Goal: Task Accomplishment & Management: Complete application form

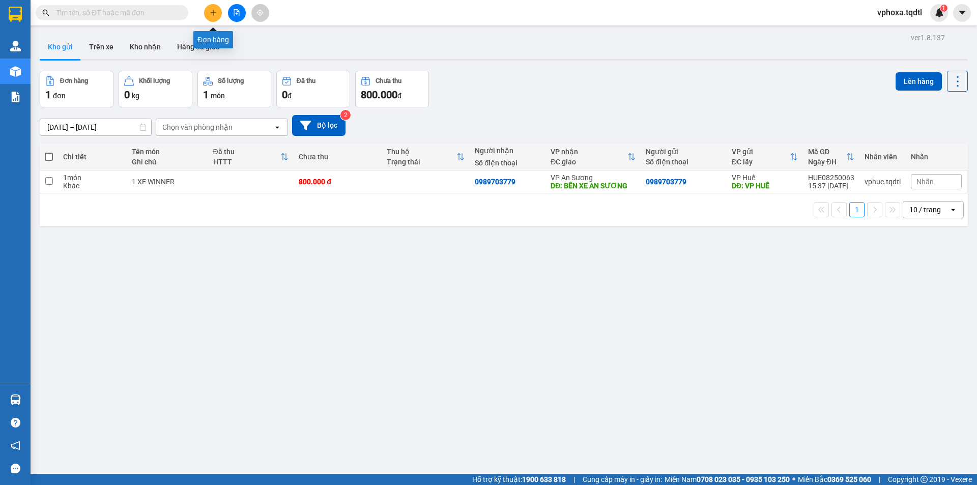
click at [209, 15] on button at bounding box center [213, 13] width 18 height 18
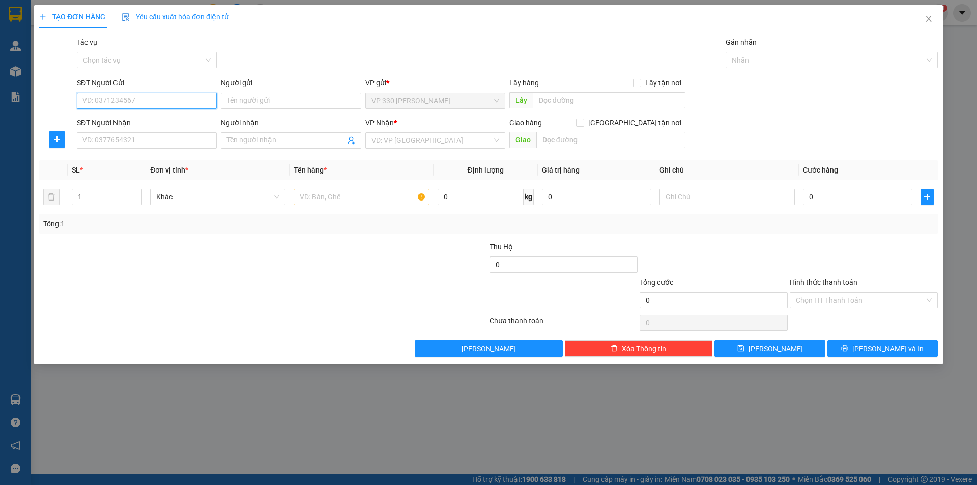
click at [123, 102] on input "SĐT Người Gửi" at bounding box center [147, 101] width 140 height 16
click at [137, 97] on input "SĐT Người Gửi" at bounding box center [147, 101] width 140 height 16
click at [137, 99] on input "SĐT Người Gửi" at bounding box center [147, 101] width 140 height 16
type input "0912214629"
click at [116, 119] on div "0912214629" at bounding box center [147, 121] width 128 height 11
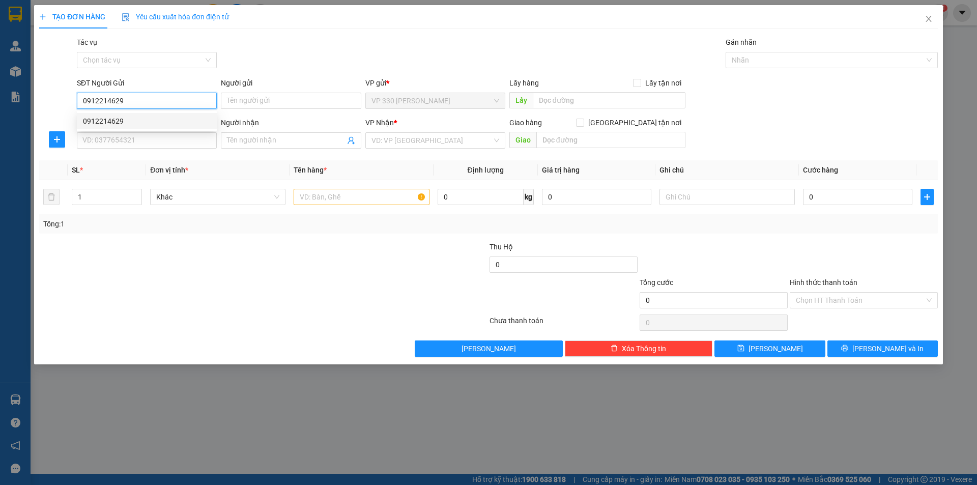
type input "HỒ XÁ"
type input "0911627336"
type input "CẦU ÔNG BỐ _BD"
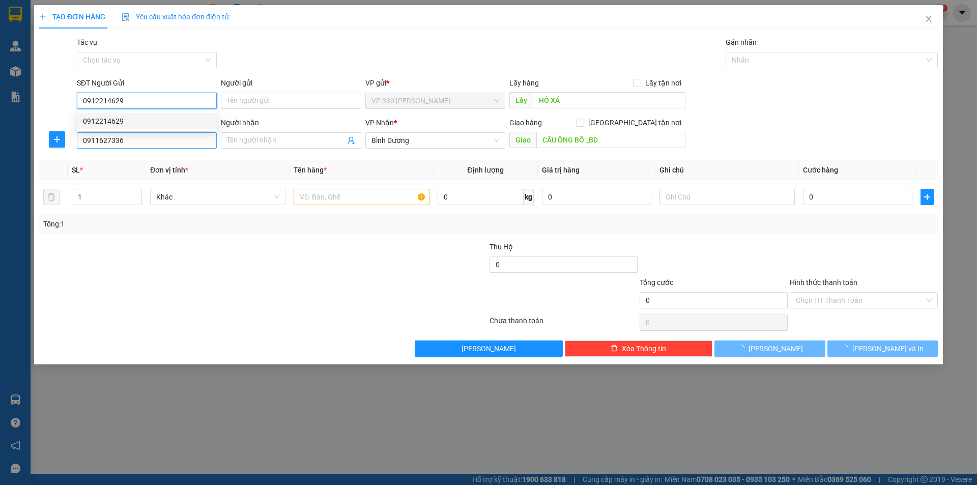
type input "180.000"
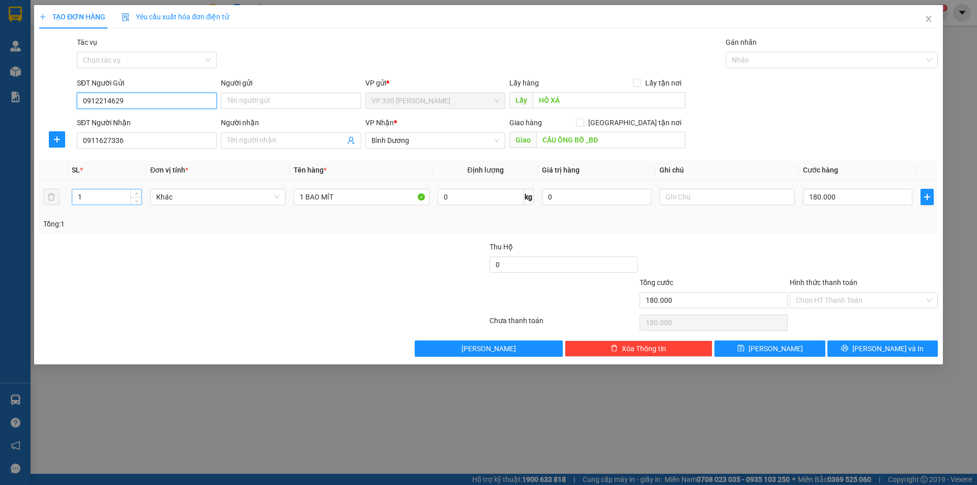
type input "0912214629"
click at [96, 194] on input "1" at bounding box center [106, 196] width 69 height 15
type input "2"
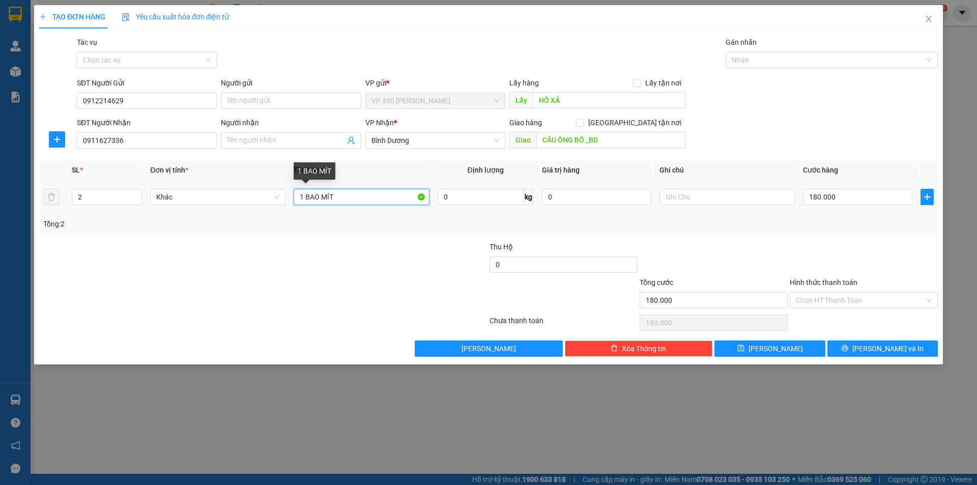
click at [302, 195] on input "1 BAO MÍT" at bounding box center [361, 197] width 135 height 16
type input "2 BAO MÍT"
click at [842, 198] on input "180.000" at bounding box center [857, 197] width 109 height 16
type input "0"
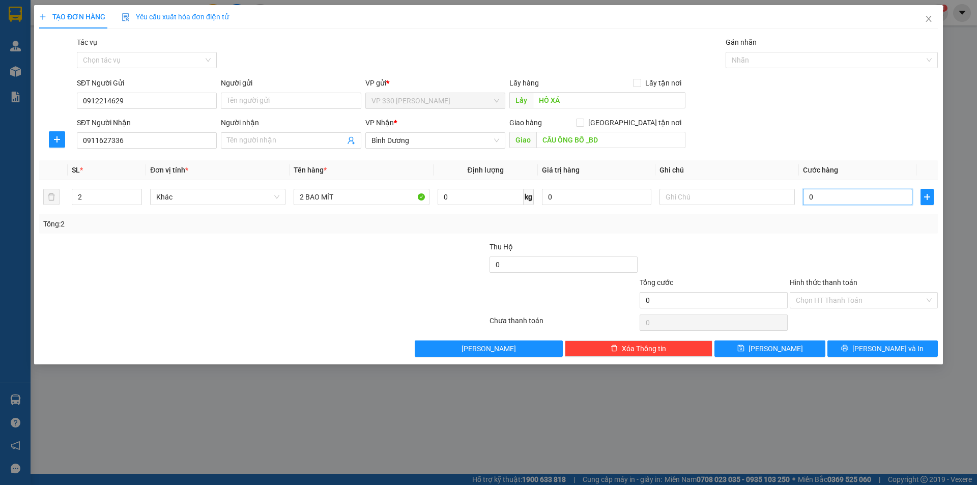
type input "03"
type input "3"
type input "36"
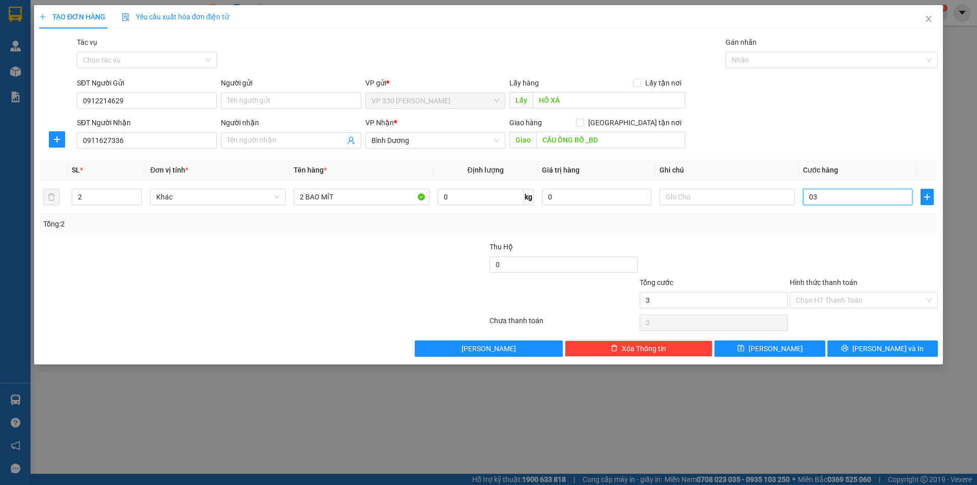
type input "036"
type input "360"
type input "03.600"
type input "3.600"
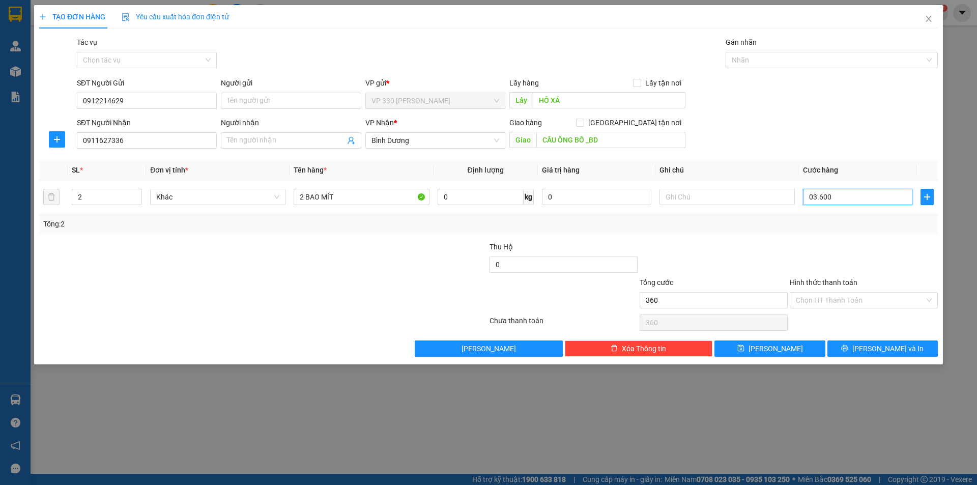
type input "3.600"
type input "36.000"
type input "036.000"
type input "360.000"
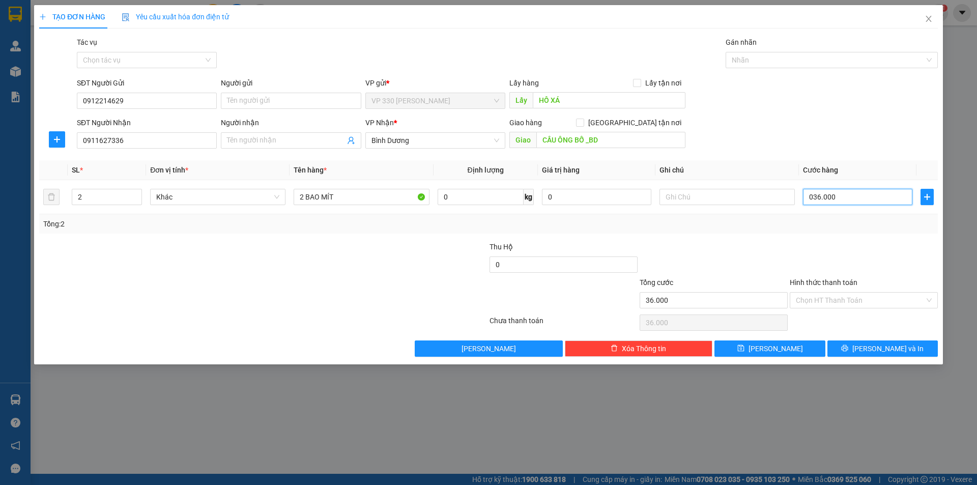
type input "360.000"
click at [779, 349] on span "[PERSON_NAME]" at bounding box center [776, 348] width 54 height 11
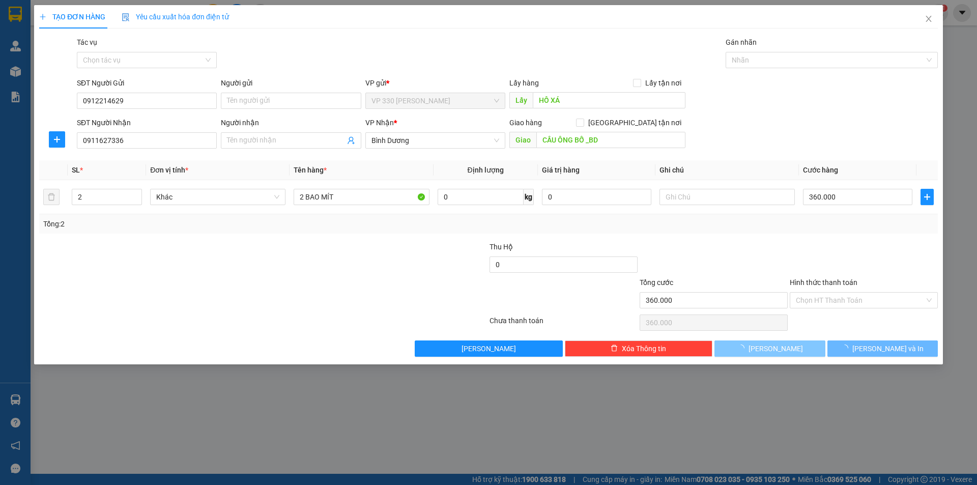
type input "0"
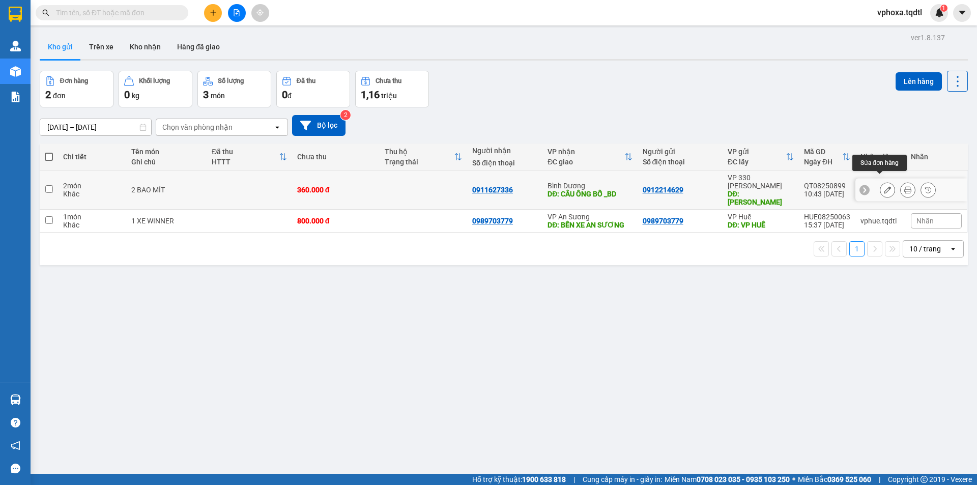
click at [884, 186] on icon at bounding box center [887, 189] width 7 height 7
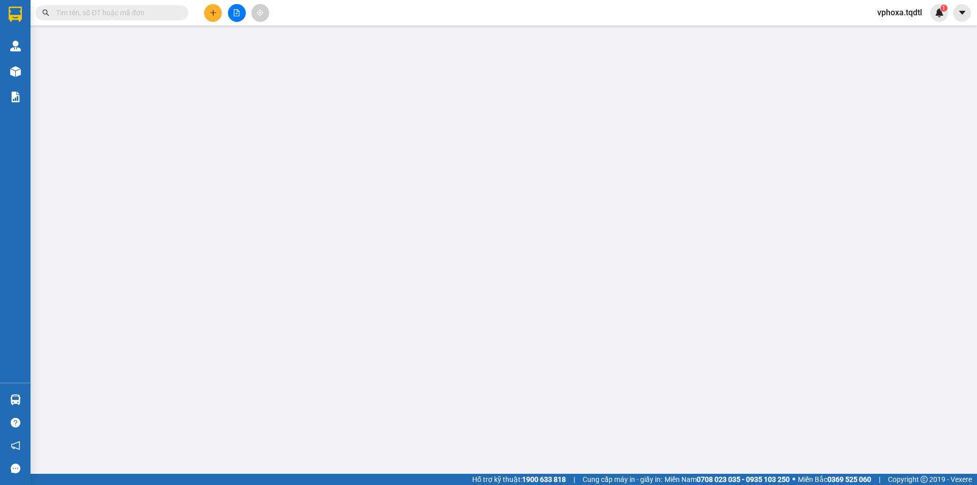
type input "0912214629"
type input "HỒ XÁ"
type input "0911627336"
type input "CẦU ÔNG BỐ _BD"
type input "360.000"
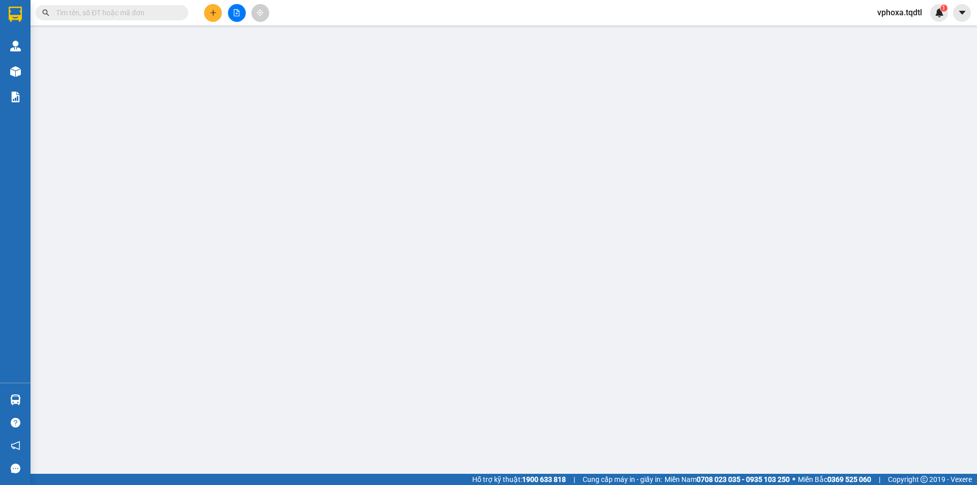
type input "360.000"
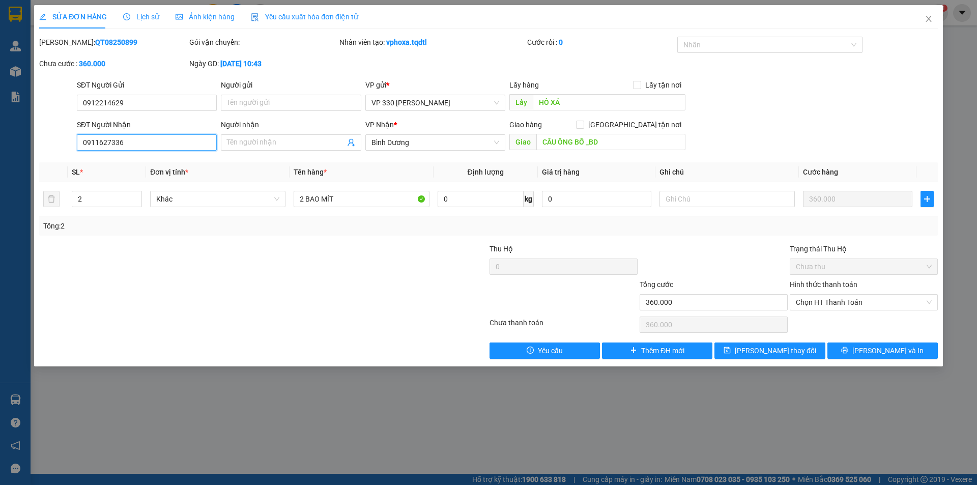
drag, startPoint x: 163, startPoint y: 139, endPoint x: 78, endPoint y: 142, distance: 85.0
click at [78, 142] on input "0911627336" at bounding box center [147, 142] width 140 height 16
type input "0787854436"
click at [784, 350] on span "[PERSON_NAME] thay đổi" at bounding box center [775, 350] width 81 height 11
